Goal: Task Accomplishment & Management: Use online tool/utility

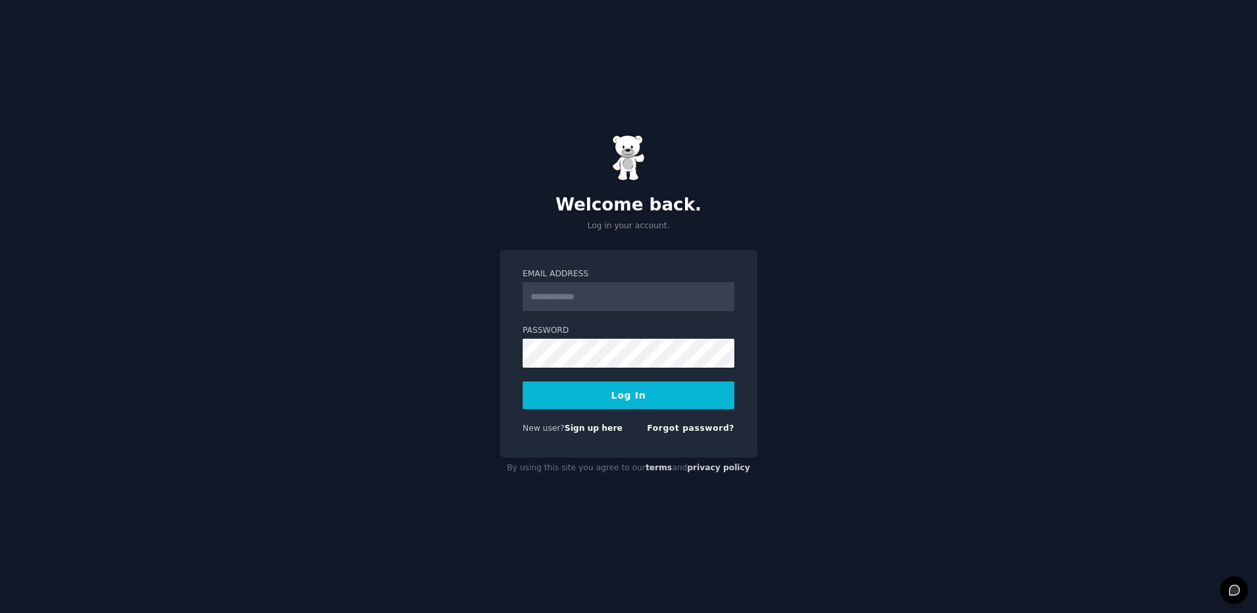
type input "**********"
click at [607, 389] on button "Log In" at bounding box center [629, 395] width 212 height 28
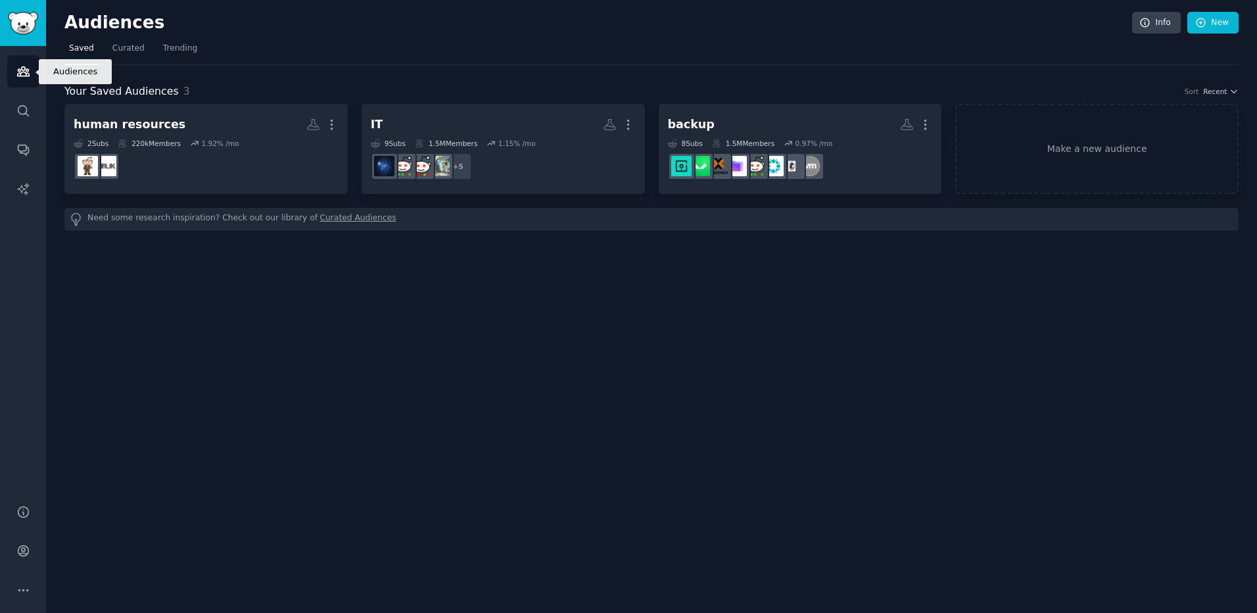
click at [21, 74] on icon "Sidebar" at bounding box center [23, 71] width 14 height 14
click at [1058, 141] on link "Make a new audience" at bounding box center [1096, 149] width 283 height 90
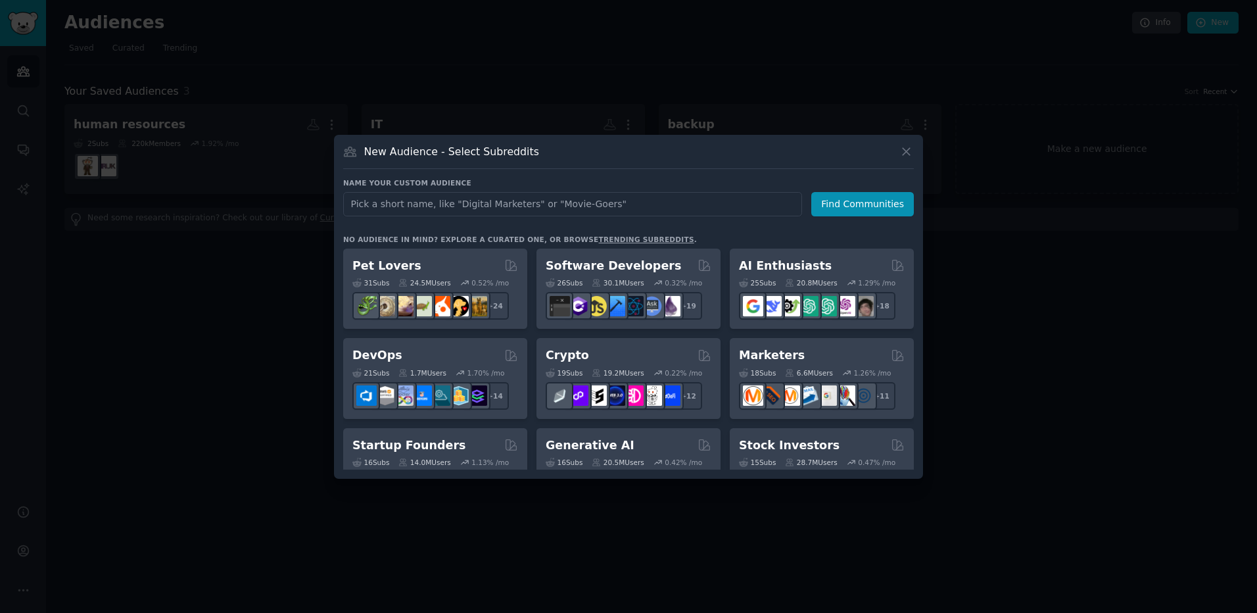
click at [496, 194] on input "text" at bounding box center [572, 204] width 459 height 24
type input "alarm systems"
click button "Find Communities" at bounding box center [862, 204] width 103 height 24
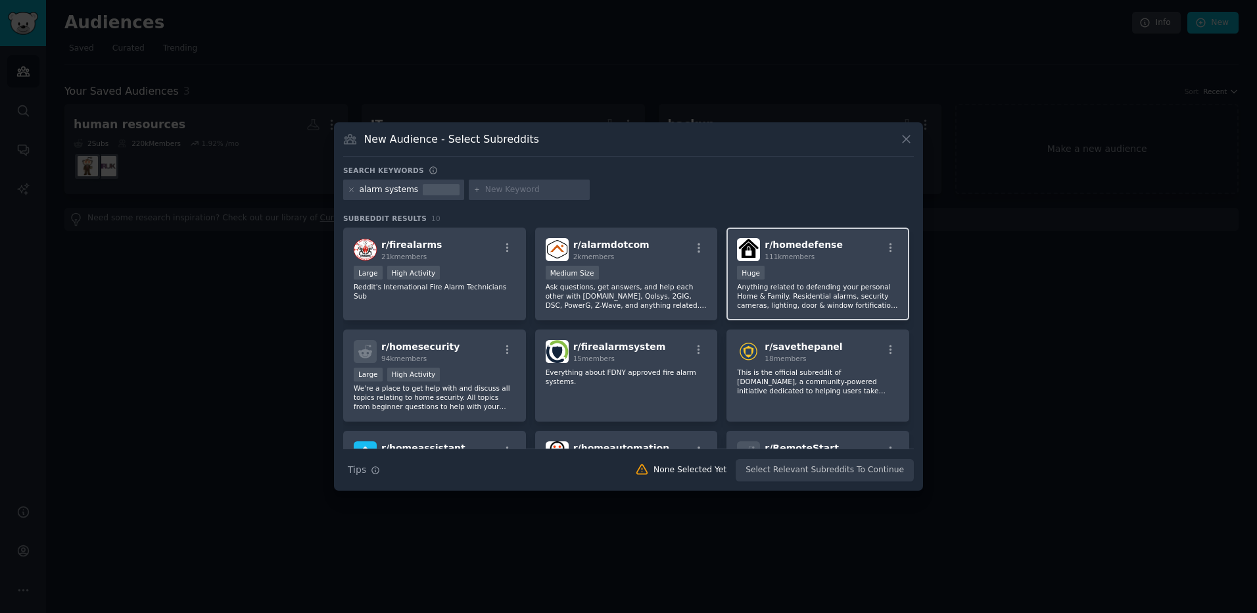
click at [806, 289] on p "Anything related to defending your personal Home & Family. Residential alarms, …" at bounding box center [818, 296] width 162 height 28
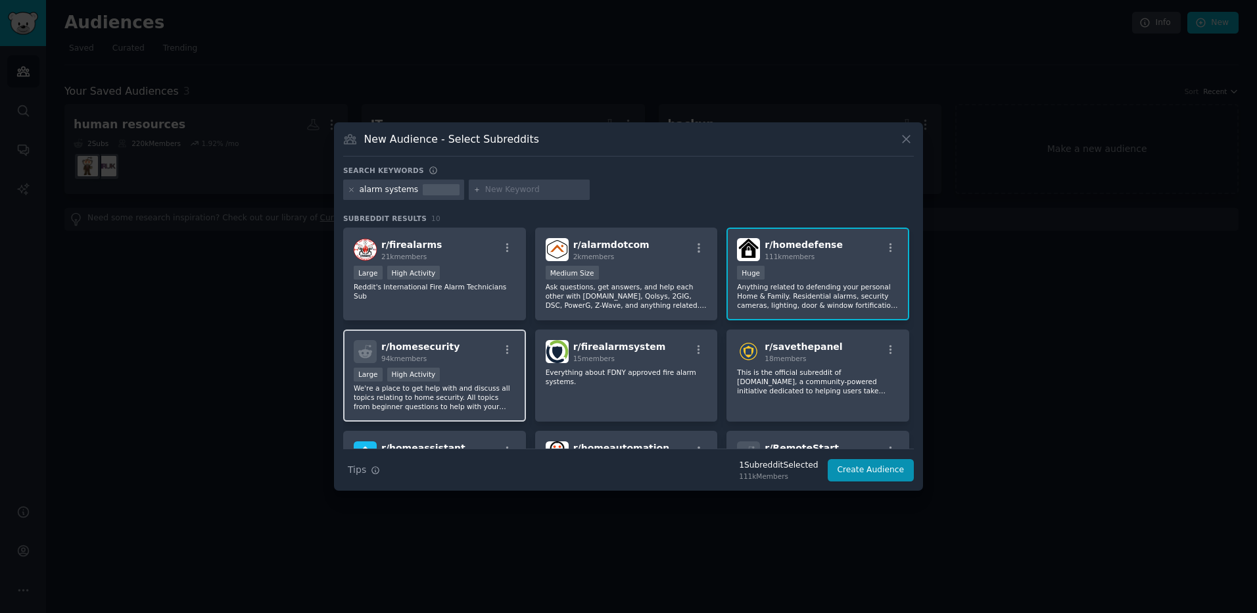
scroll to position [66, 0]
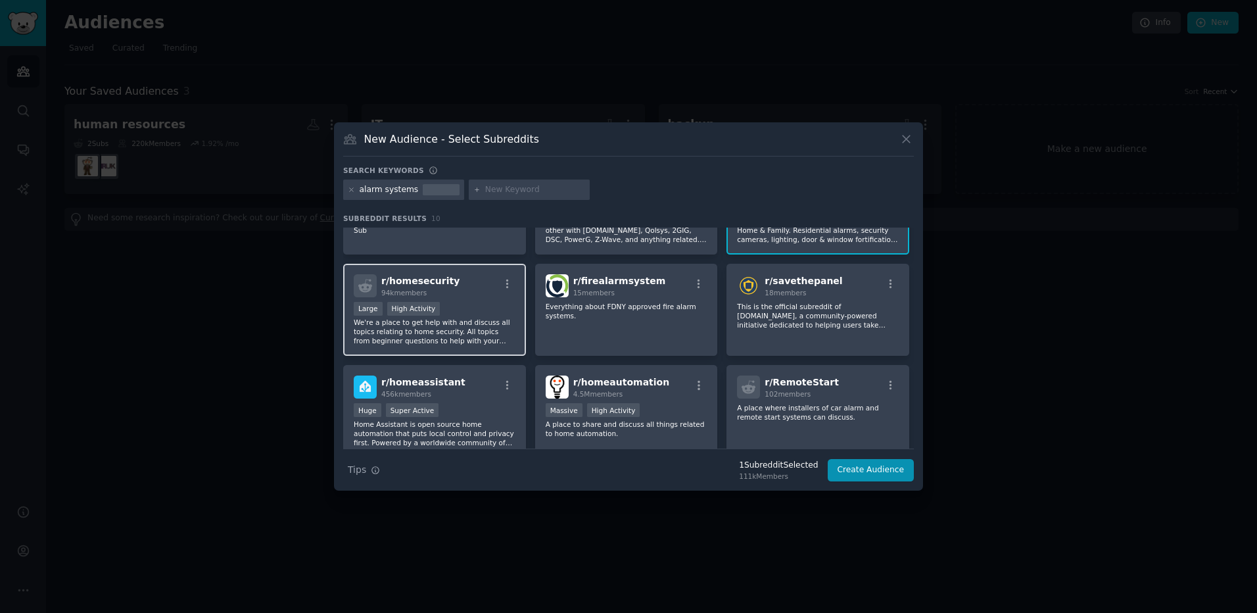
click at [463, 321] on p "We're a place to get help with and discuss all topics relating to home security…" at bounding box center [435, 332] width 162 height 28
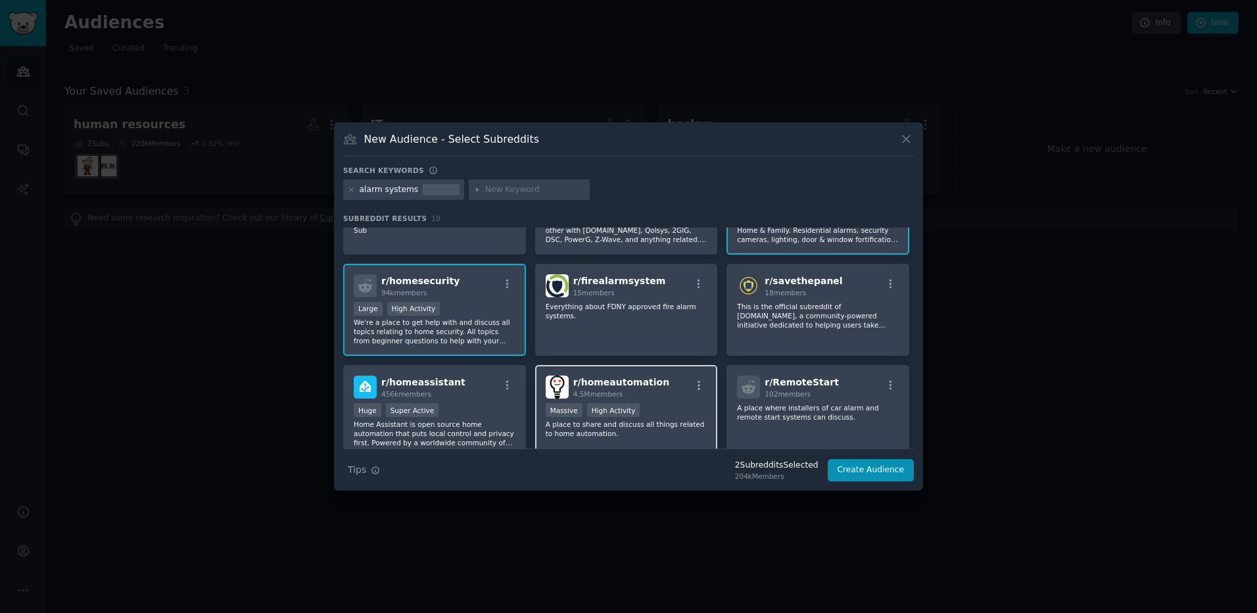
click at [655, 393] on div "r/ homeautomation 4.5M members" at bounding box center [627, 386] width 162 height 23
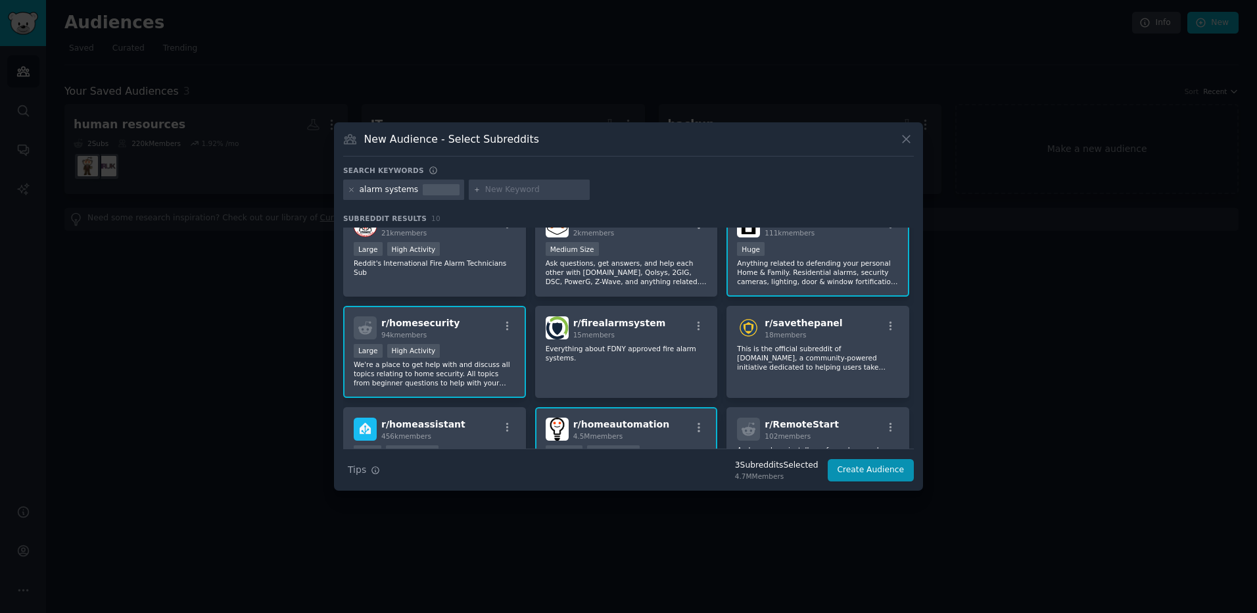
scroll to position [0, 0]
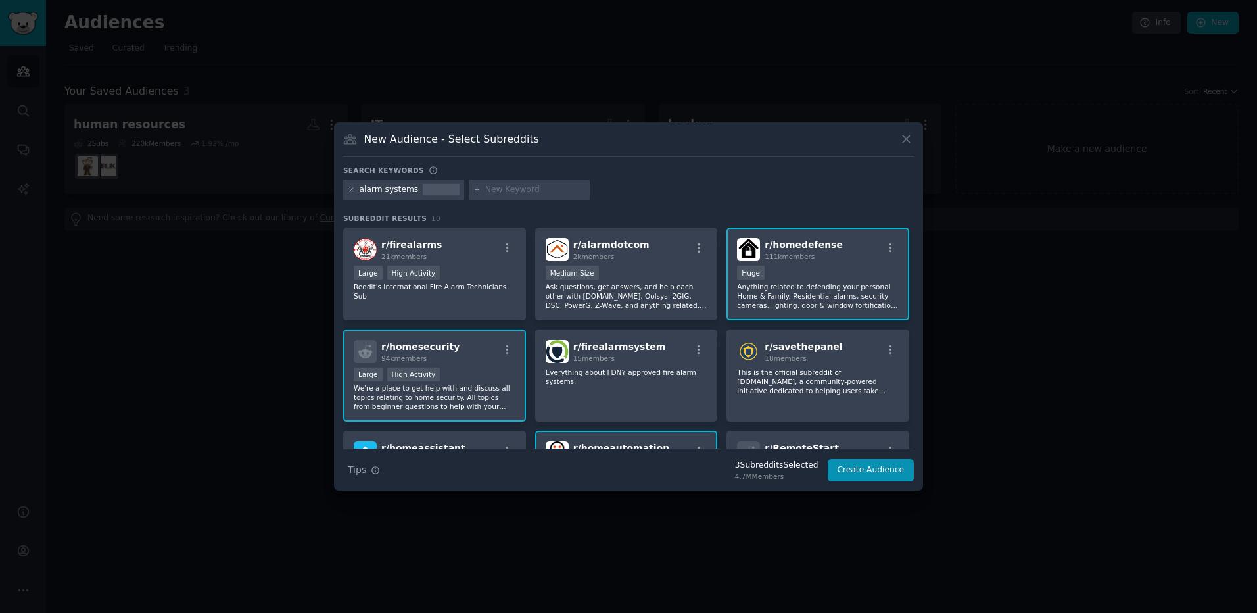
click at [490, 189] on input "text" at bounding box center [535, 190] width 100 height 12
type input "verisuer"
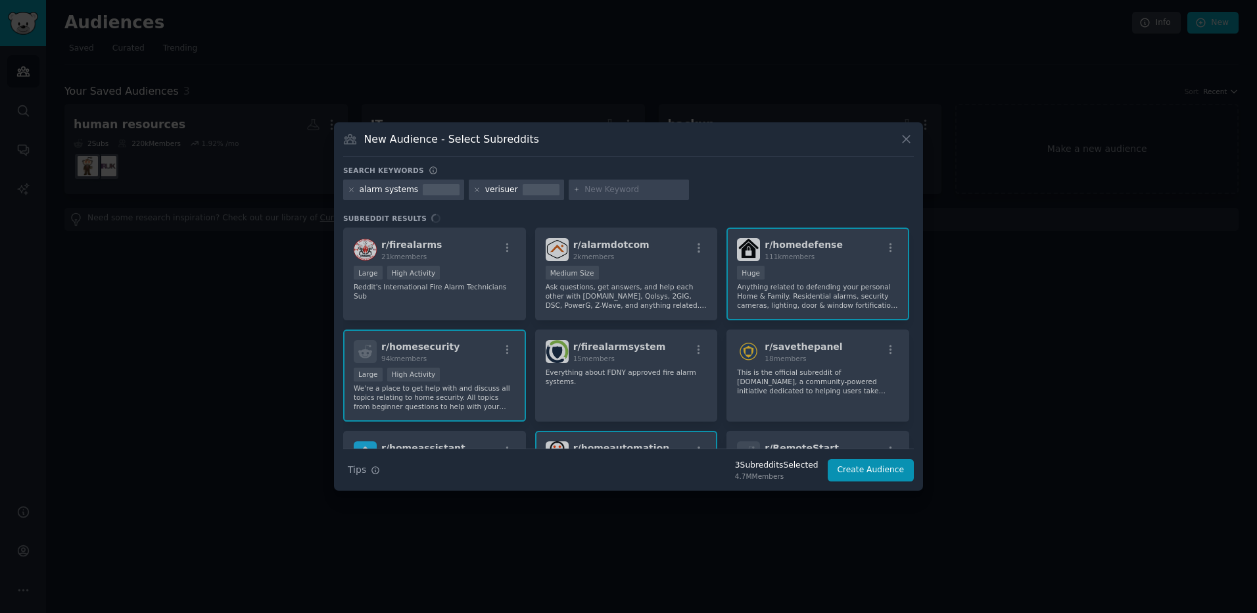
click at [523, 187] on div at bounding box center [541, 190] width 37 height 12
click at [473, 189] on icon at bounding box center [476, 189] width 7 height 7
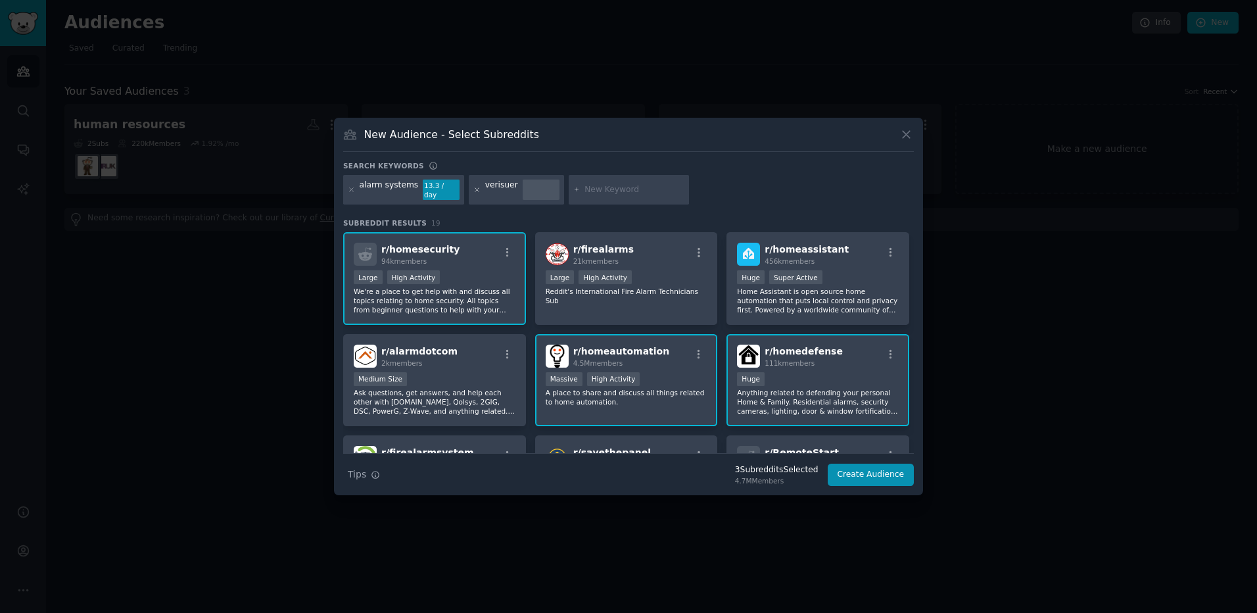
click at [473, 187] on icon at bounding box center [476, 189] width 7 height 7
click at [539, 192] on input "text" at bounding box center [535, 190] width 100 height 12
type input "verisure"
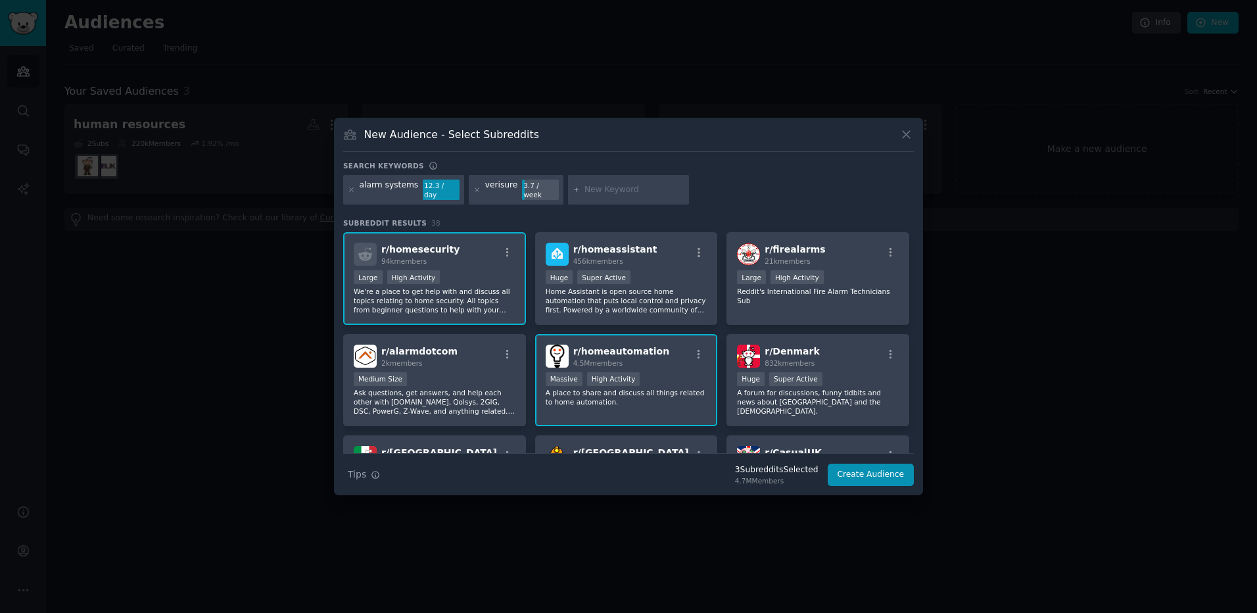
click at [584, 187] on input "text" at bounding box center [634, 190] width 100 height 12
type input "home security"
